Goal: Task Accomplishment & Management: Complete application form

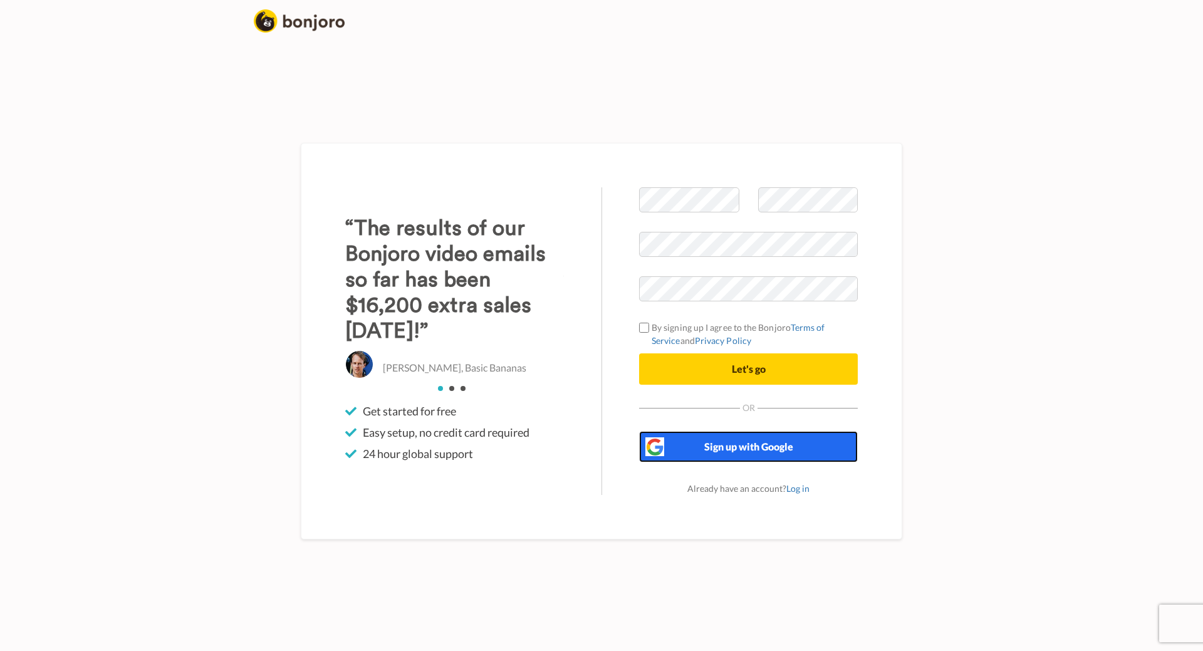
click at [723, 444] on span "Sign up with Google" at bounding box center [749, 447] width 89 height 12
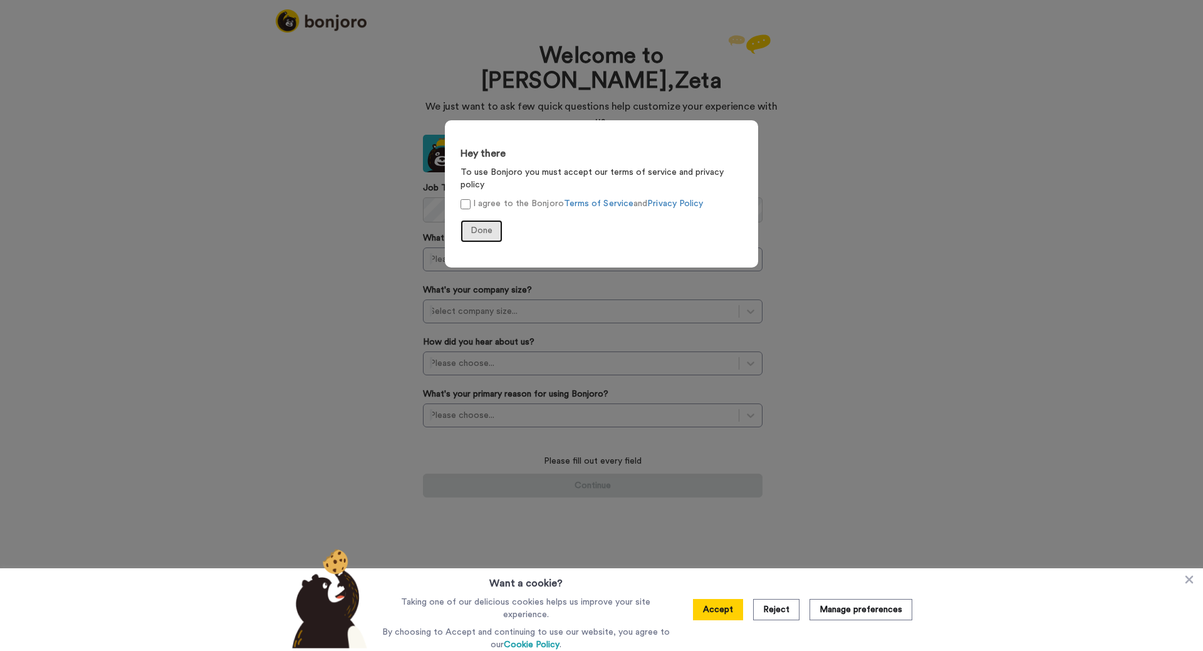
click at [486, 223] on button "Done" at bounding box center [482, 231] width 42 height 23
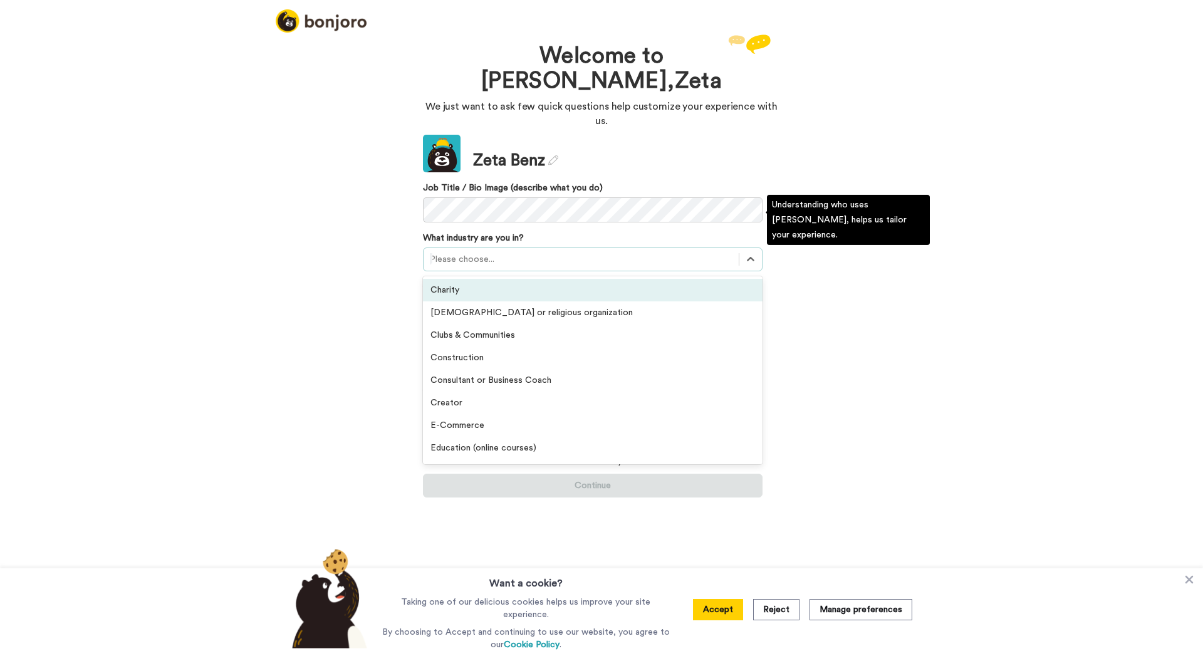
click at [534, 248] on div "Please choose..." at bounding box center [593, 260] width 340 height 24
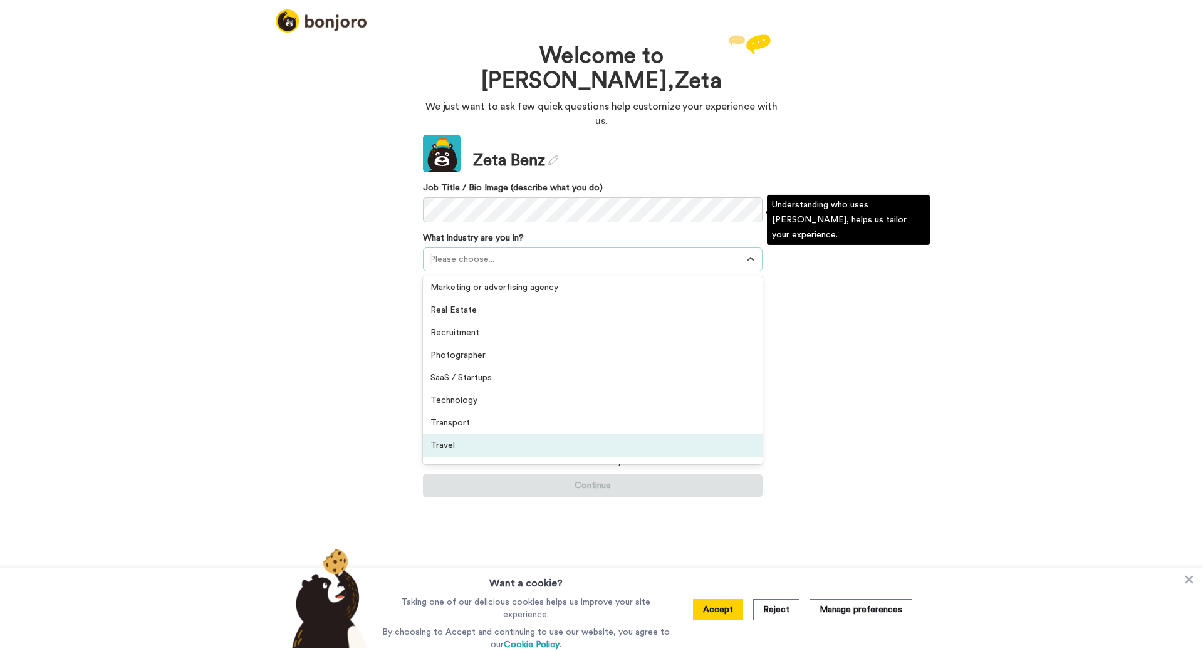
scroll to position [291, 0]
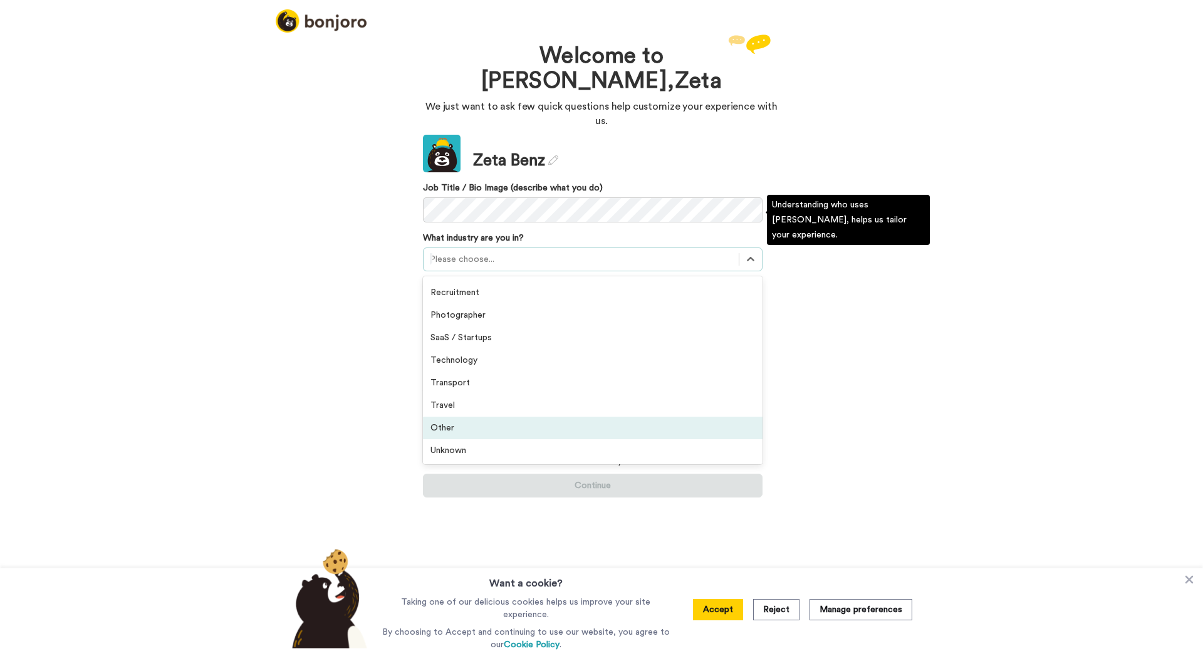
click at [499, 417] on div "Other" at bounding box center [593, 428] width 340 height 23
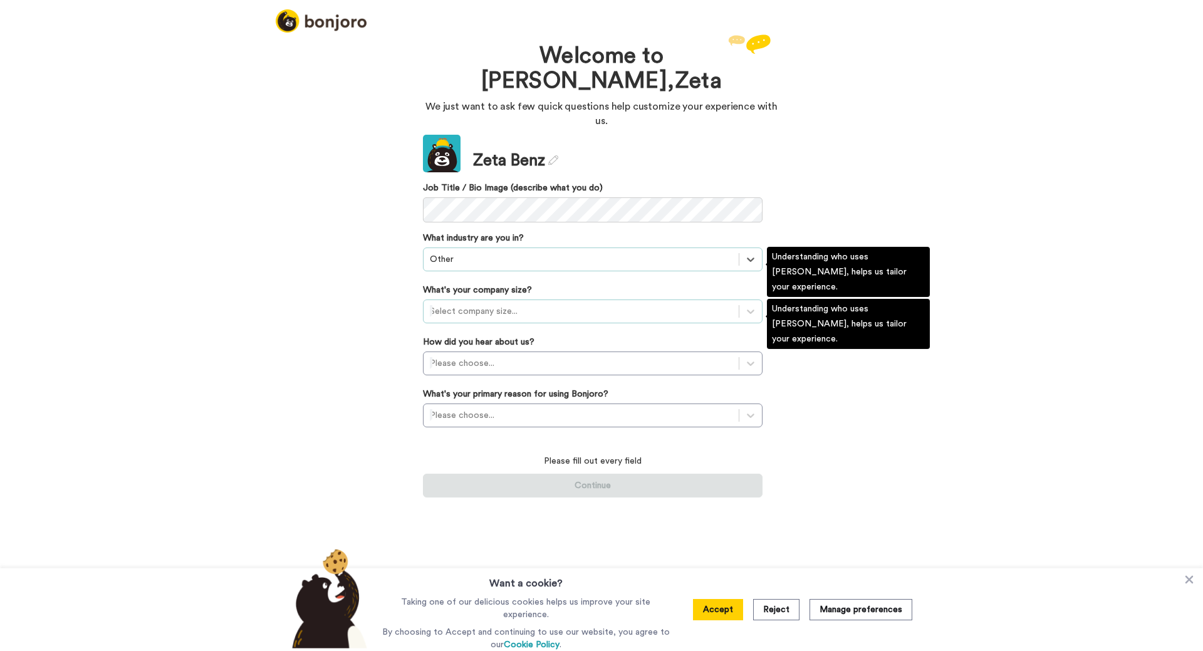
click at [510, 304] on div at bounding box center [581, 311] width 303 height 15
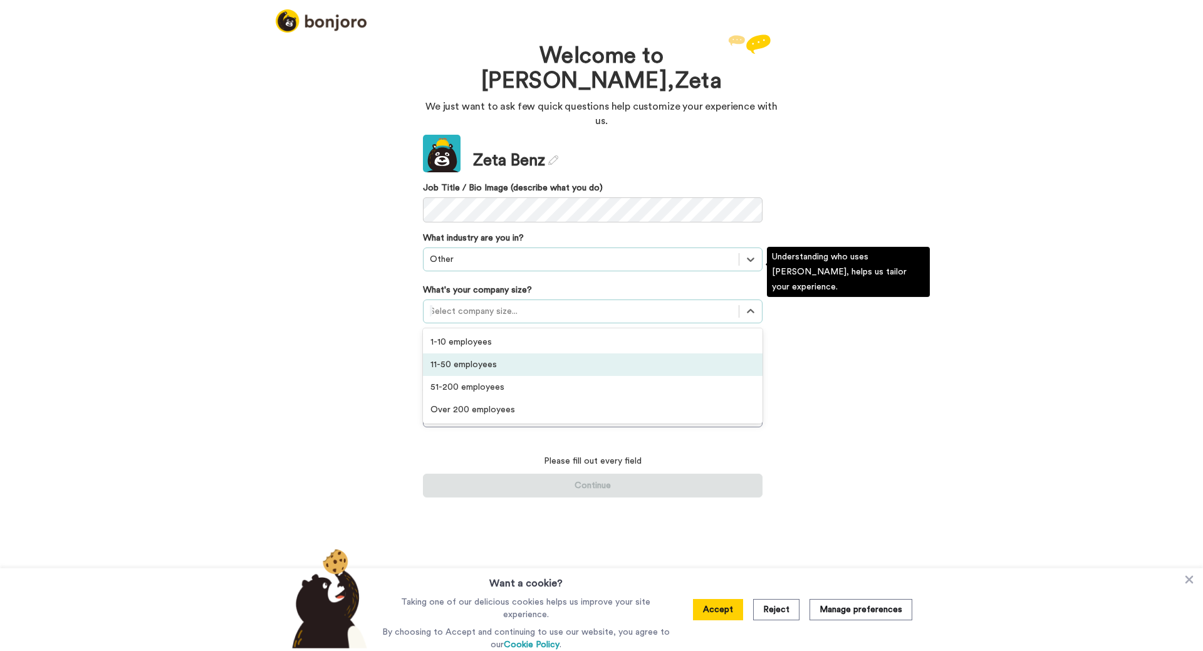
click at [482, 354] on div "11-50 employees" at bounding box center [593, 365] width 340 height 23
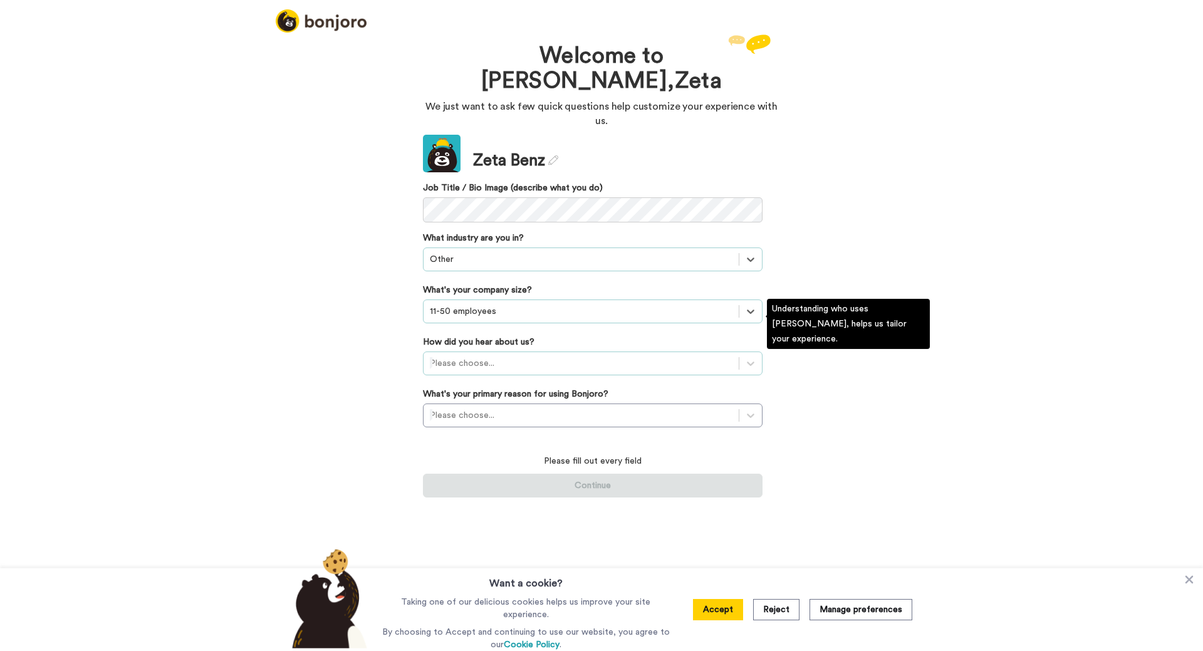
click at [508, 356] on div at bounding box center [581, 363] width 303 height 15
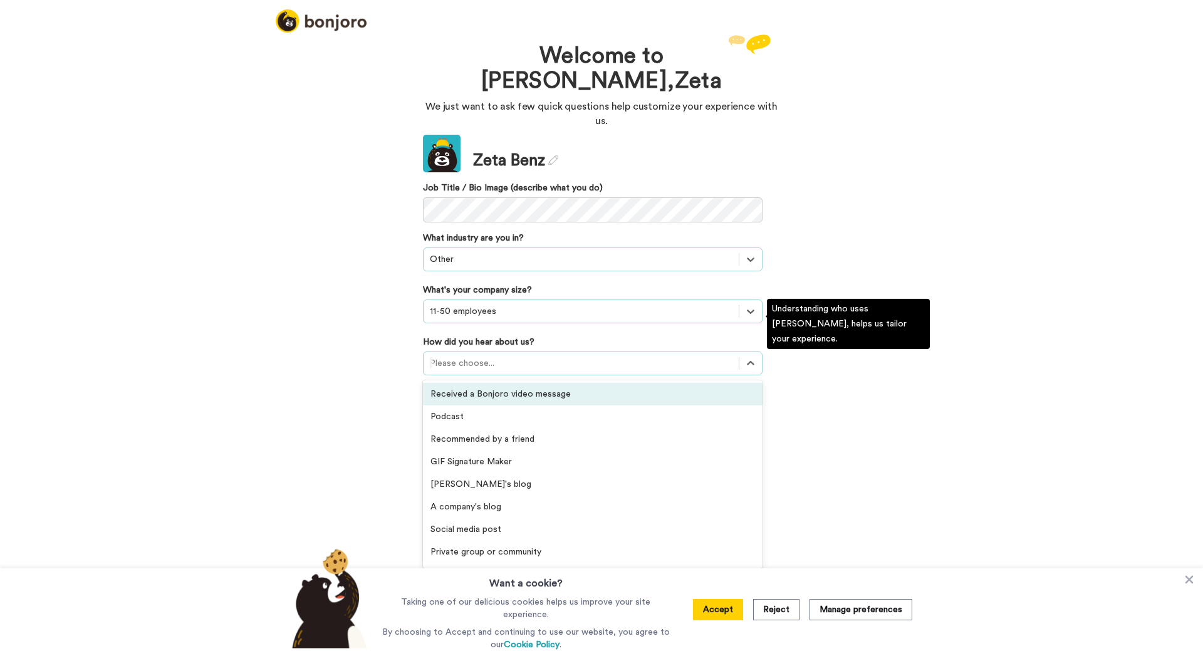
click at [328, 334] on div "Welcome to [PERSON_NAME], [PERSON_NAME] We just want to ask few quick questions…" at bounding box center [601, 341] width 1203 height 620
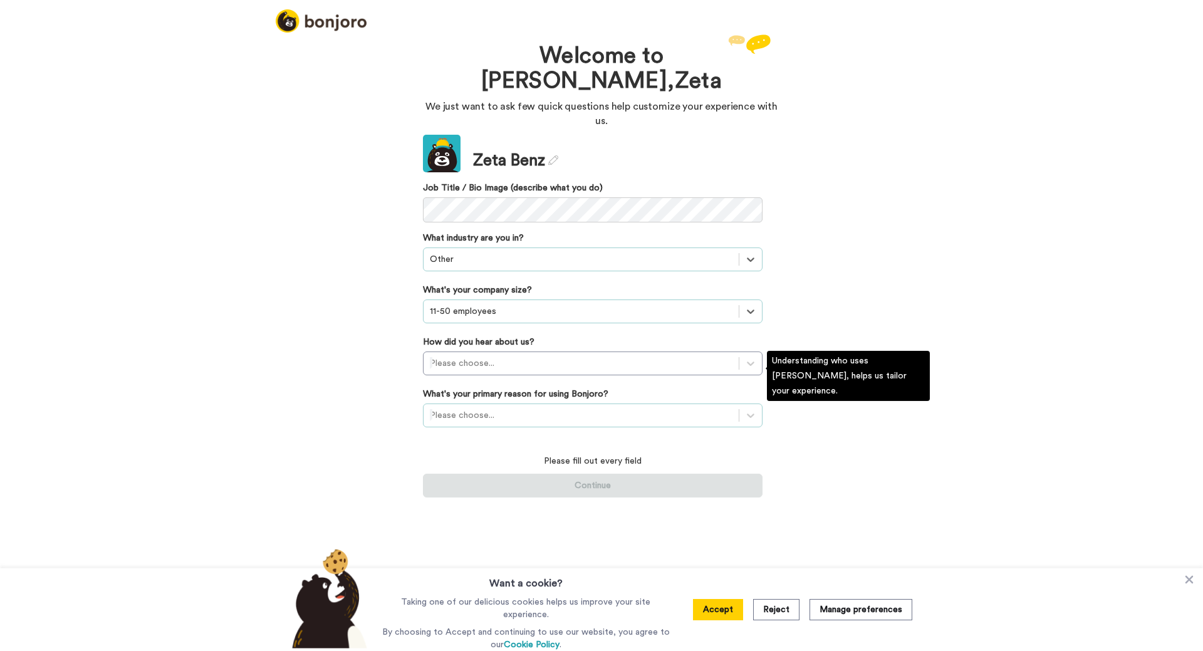
click at [474, 408] on div at bounding box center [581, 415] width 303 height 15
